Goal: Navigation & Orientation: Find specific page/section

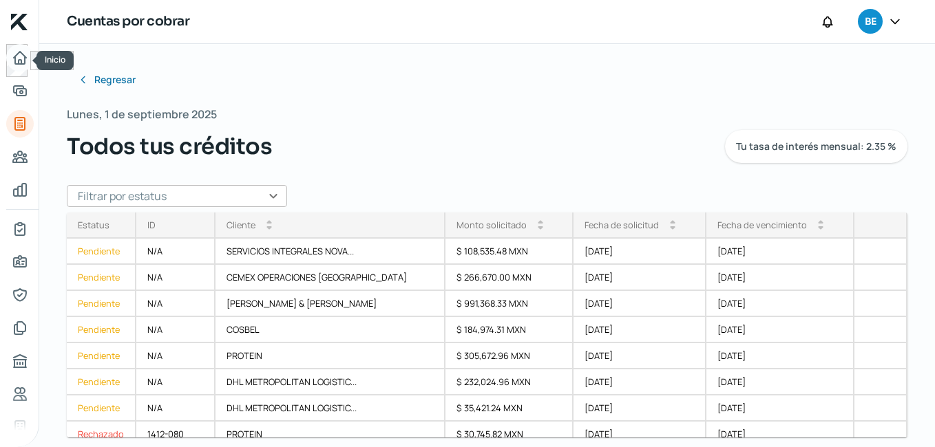
click at [21, 56] on icon "Inicio" at bounding box center [20, 58] width 17 height 17
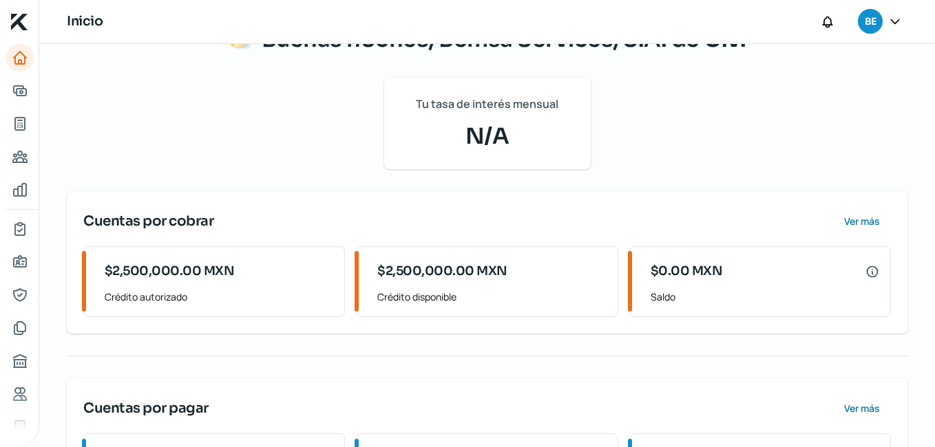
scroll to position [134, 0]
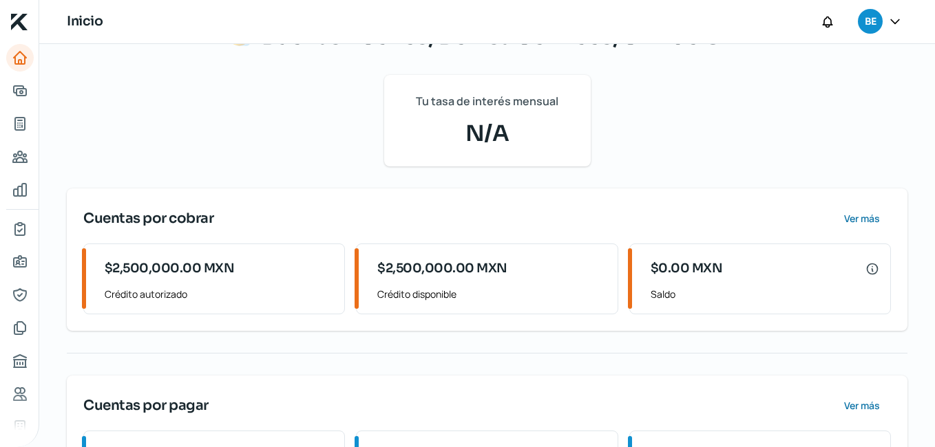
click at [915, 224] on div "Invita a tus proveedores a registrarse y adelantar sus facturas con KredFeed Aq…" at bounding box center [487, 226] width 896 height 630
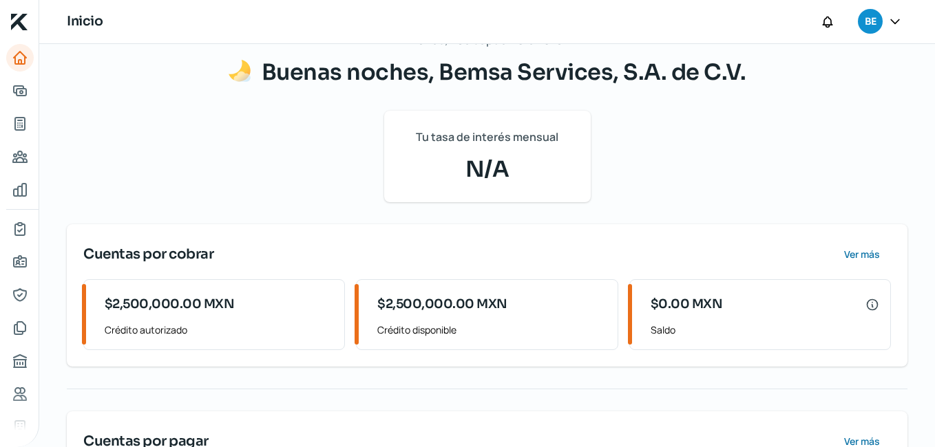
scroll to position [98, 0]
click at [21, 118] on icon "Tus créditos" at bounding box center [20, 124] width 10 height 12
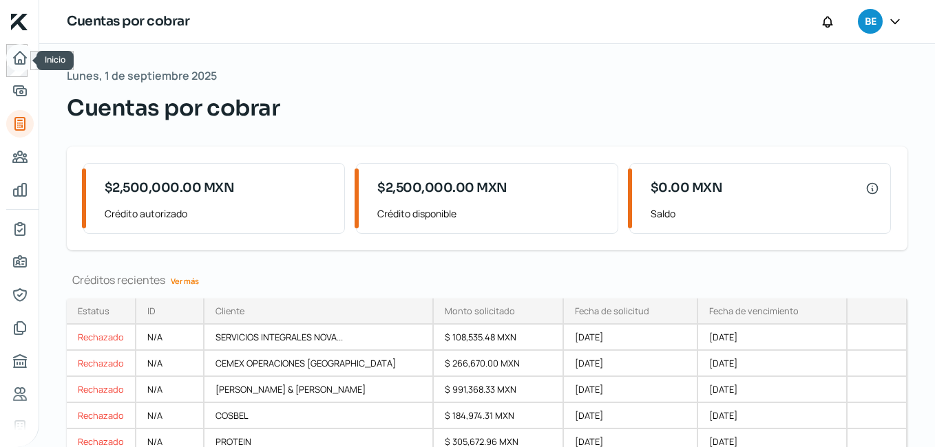
click at [19, 60] on icon "Inicio" at bounding box center [20, 58] width 12 height 12
